Goal: Information Seeking & Learning: Learn about a topic

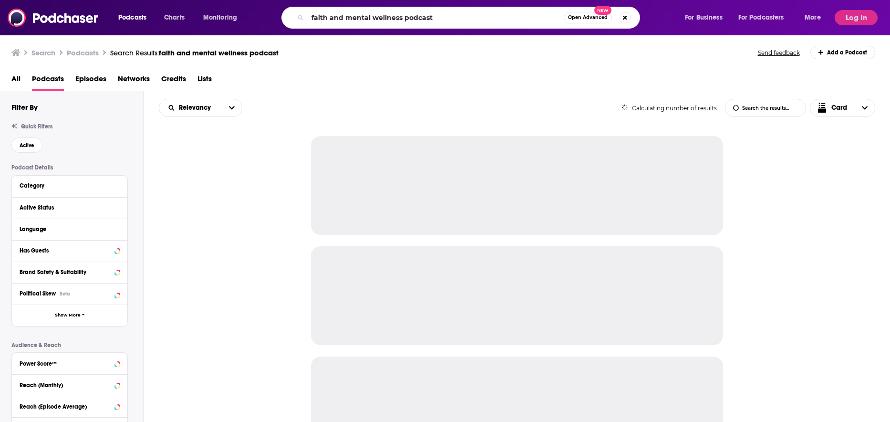
click at [430, 19] on input "faith and mental wellness podcast" at bounding box center [436, 17] width 256 height 15
click at [437, 16] on input "faith and mental wellness podcast" at bounding box center [436, 17] width 256 height 15
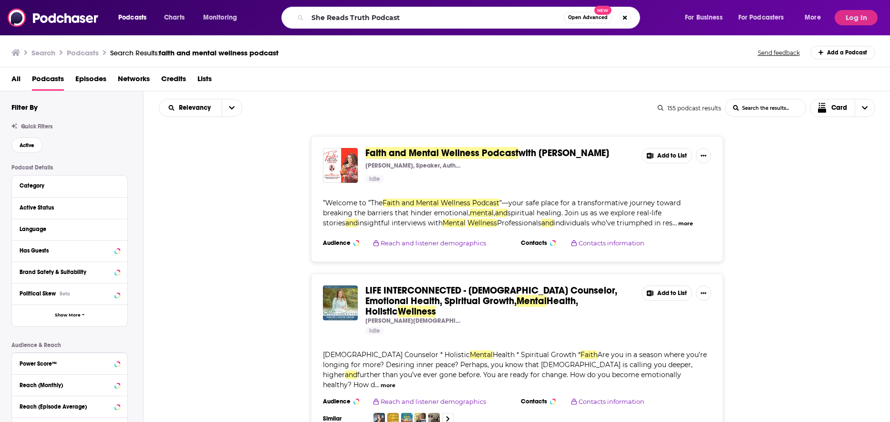
type input "She Reads Truth Podcast"
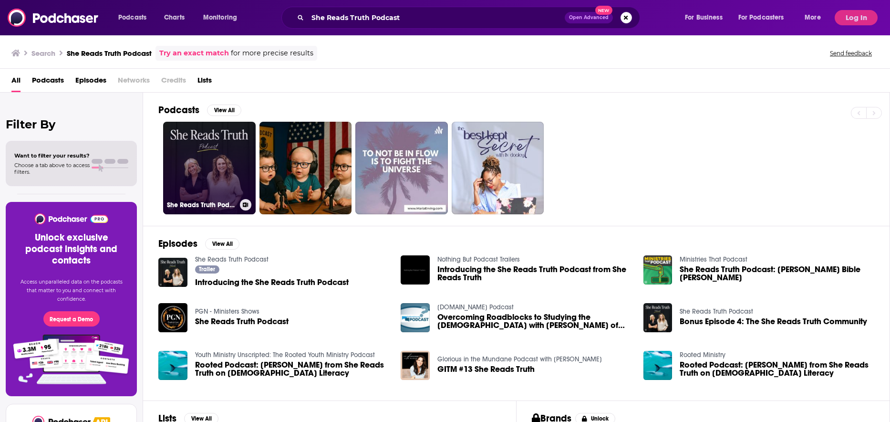
click at [214, 153] on link "She Reads Truth Podcast" at bounding box center [209, 168] width 93 height 93
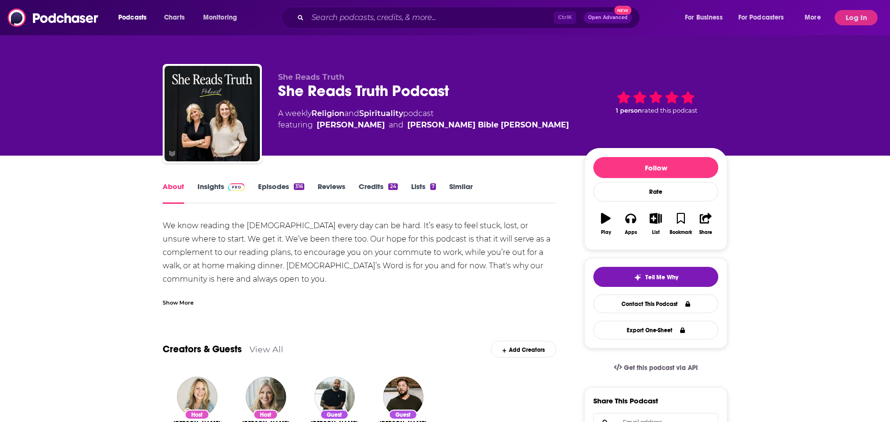
click at [211, 188] on link "Insights" at bounding box center [220, 193] width 47 height 22
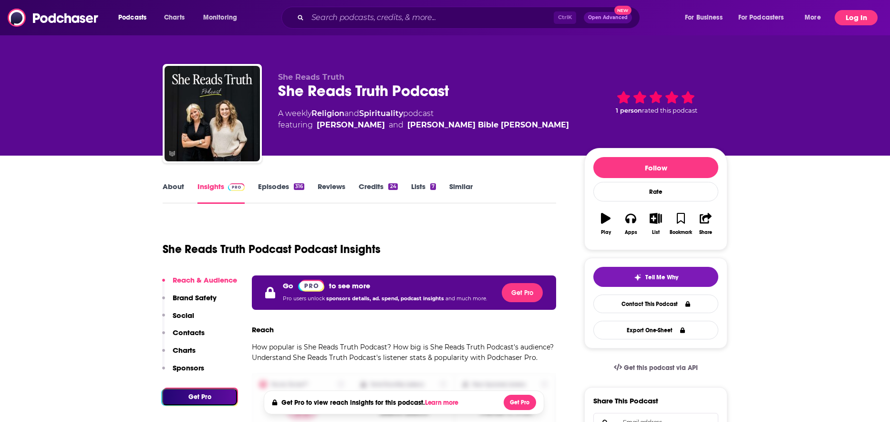
click at [855, 19] on button "Log In" at bounding box center [856, 17] width 43 height 15
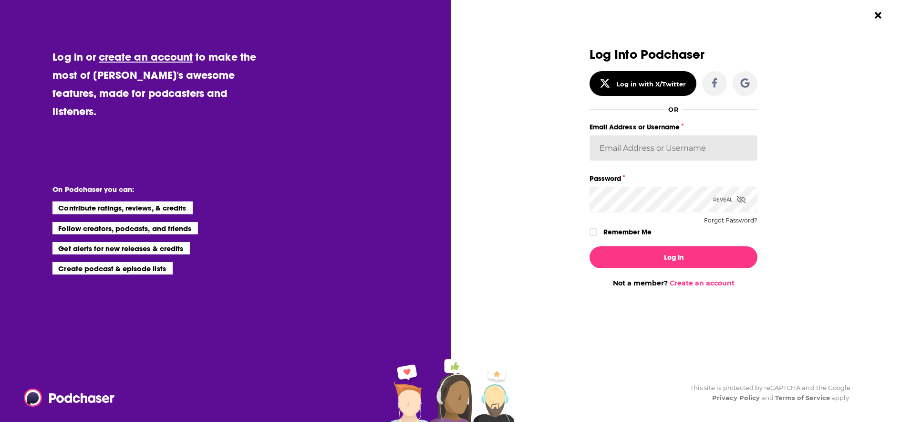
type input "ElizabethHawkins"
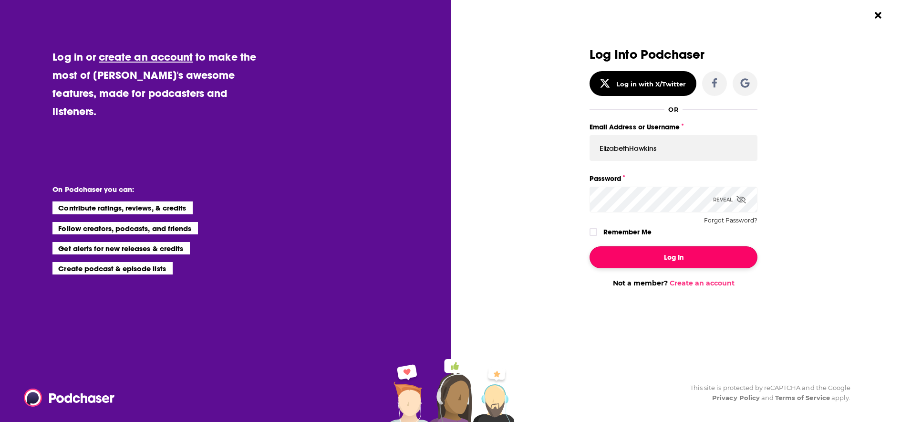
click at [683, 260] on button "Log In" at bounding box center [674, 257] width 168 height 22
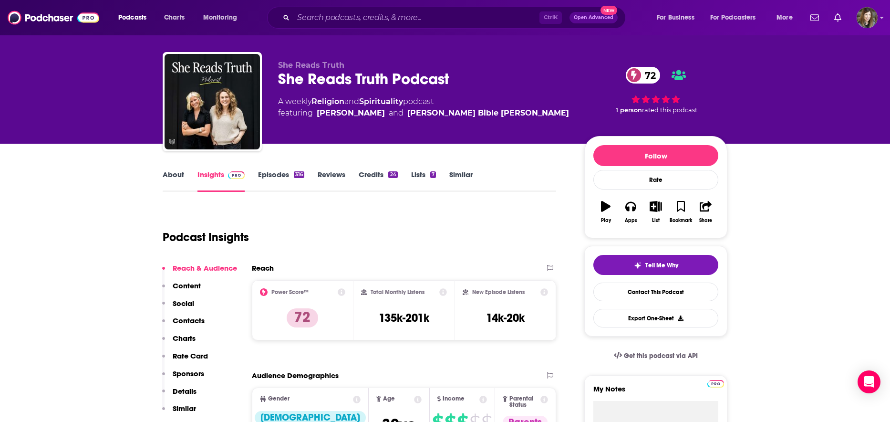
scroll to position [143, 0]
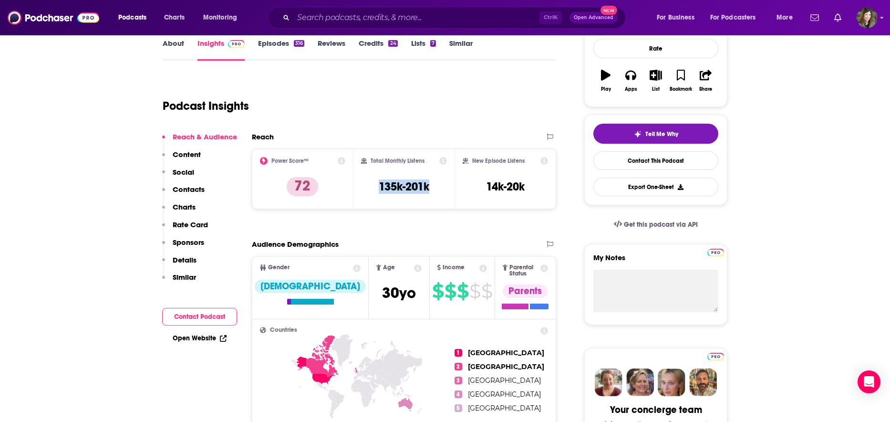
drag, startPoint x: 434, startPoint y: 186, endPoint x: 372, endPoint y: 184, distance: 61.6
click at [372, 184] on div "Total Monthly Listens 135k-201k" at bounding box center [404, 179] width 86 height 44
drag, startPoint x: 372, startPoint y: 184, endPoint x: 396, endPoint y: 185, distance: 24.4
copy h3 "135k-201k"
click at [424, 20] on input "Search podcasts, credits, & more..." at bounding box center [416, 17] width 246 height 15
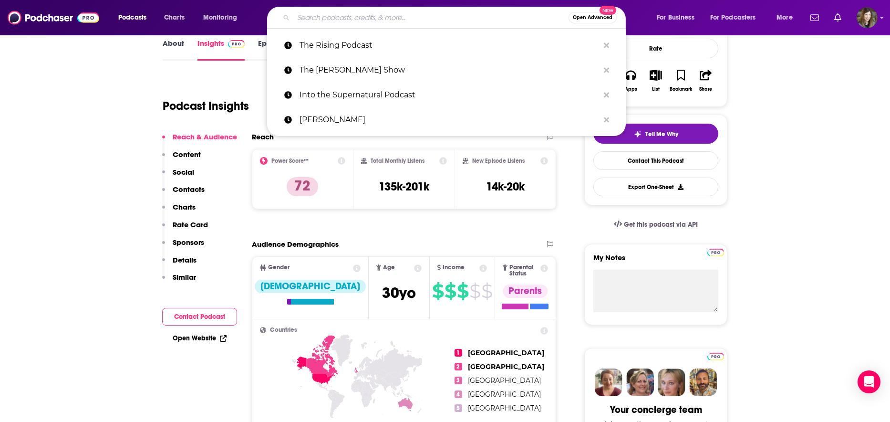
click at [424, 20] on input "Search podcasts, credits, & more..." at bounding box center [430, 17] width 275 height 15
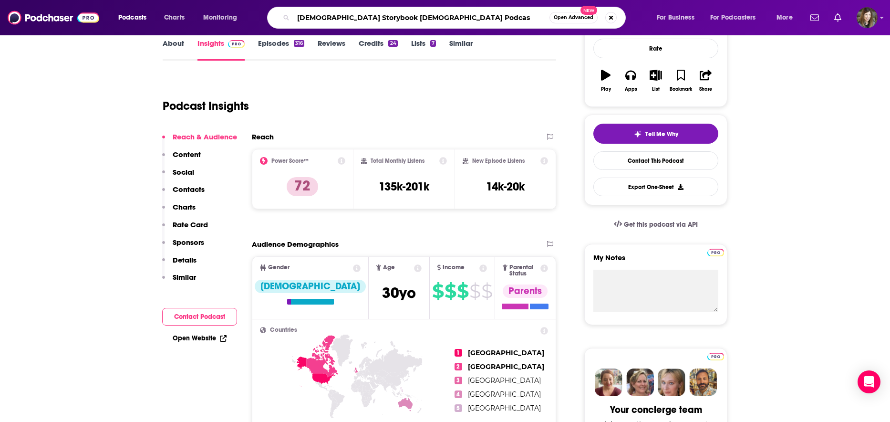
type input "[DEMOGRAPHIC_DATA] Storybook [DEMOGRAPHIC_DATA] Podcast"
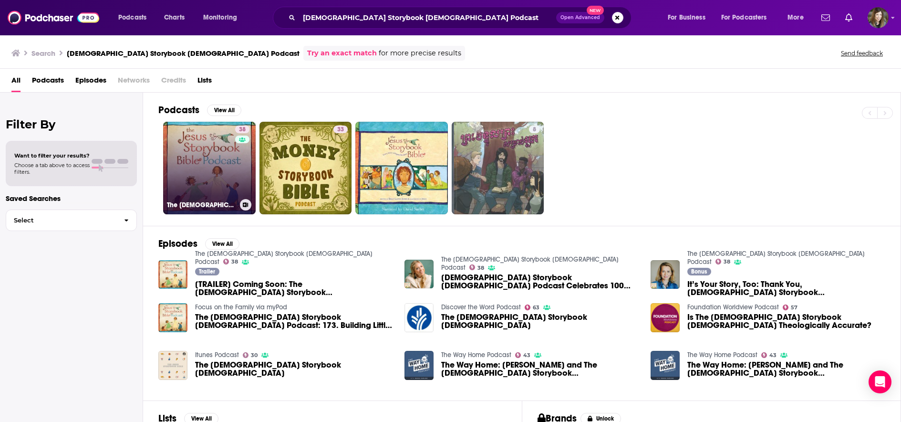
click at [222, 177] on link "38 The [DEMOGRAPHIC_DATA] Storybook [DEMOGRAPHIC_DATA] Podcast" at bounding box center [209, 168] width 93 height 93
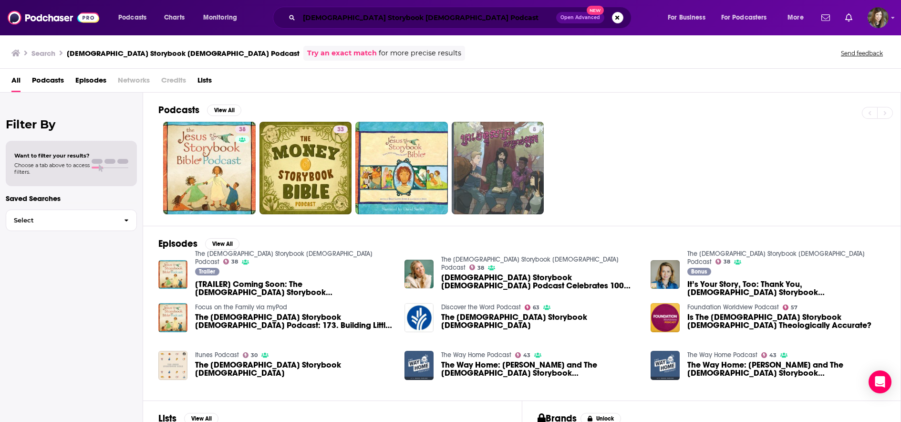
click at [422, 14] on input "[DEMOGRAPHIC_DATA] Storybook [DEMOGRAPHIC_DATA] Podcast" at bounding box center [427, 17] width 257 height 15
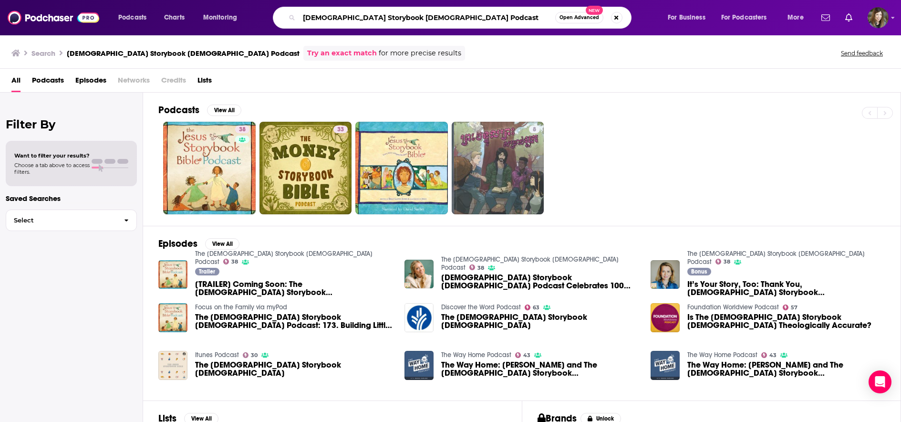
click at [423, 14] on input "[DEMOGRAPHIC_DATA] Storybook [DEMOGRAPHIC_DATA] Podcast" at bounding box center [427, 17] width 256 height 15
type input "[PERSON_NAME]"
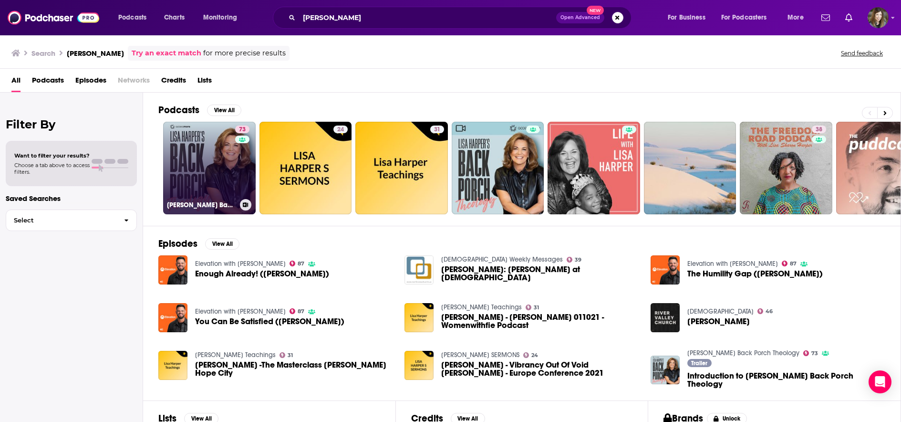
click at [226, 178] on link "73 [PERSON_NAME] Back Porch Theology" at bounding box center [209, 168] width 93 height 93
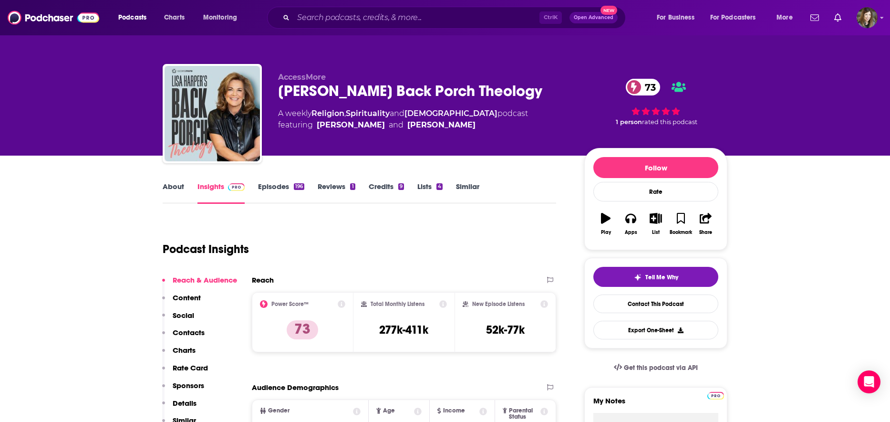
click at [661, 53] on div "AccessMore [PERSON_NAME] Back Porch Theology 73 A weekly Religion , Spiritualit…" at bounding box center [444, 103] width 579 height 103
